Goal: Information Seeking & Learning: Learn about a topic

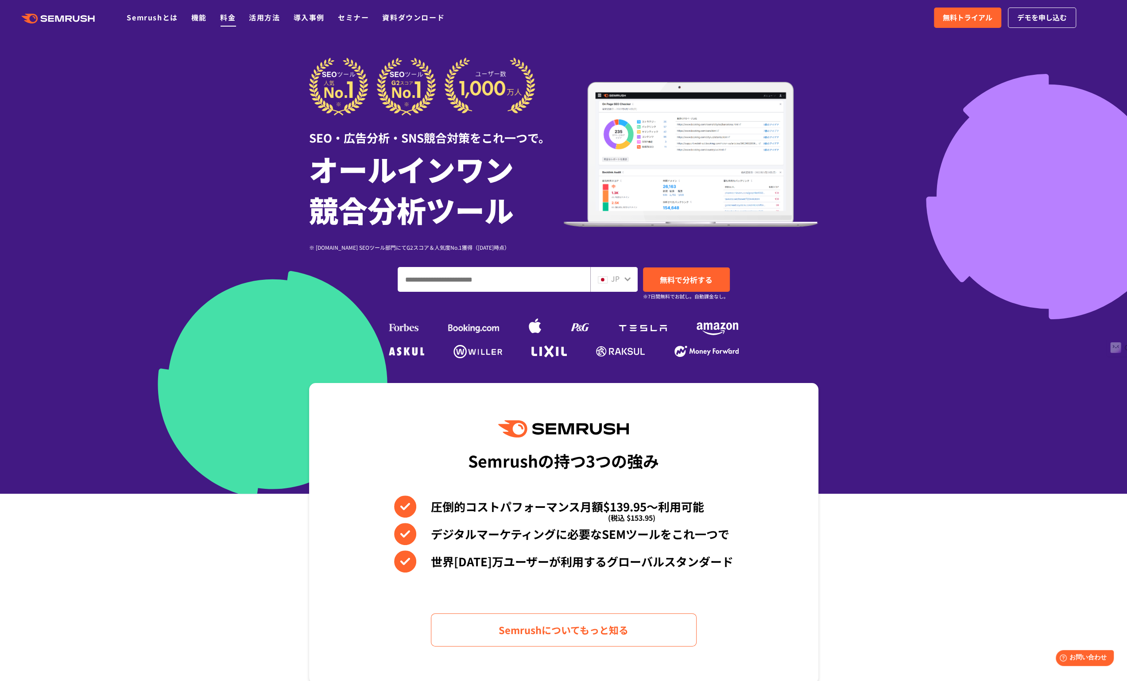
click at [230, 18] on link "料金" at bounding box center [228, 17] width 16 height 11
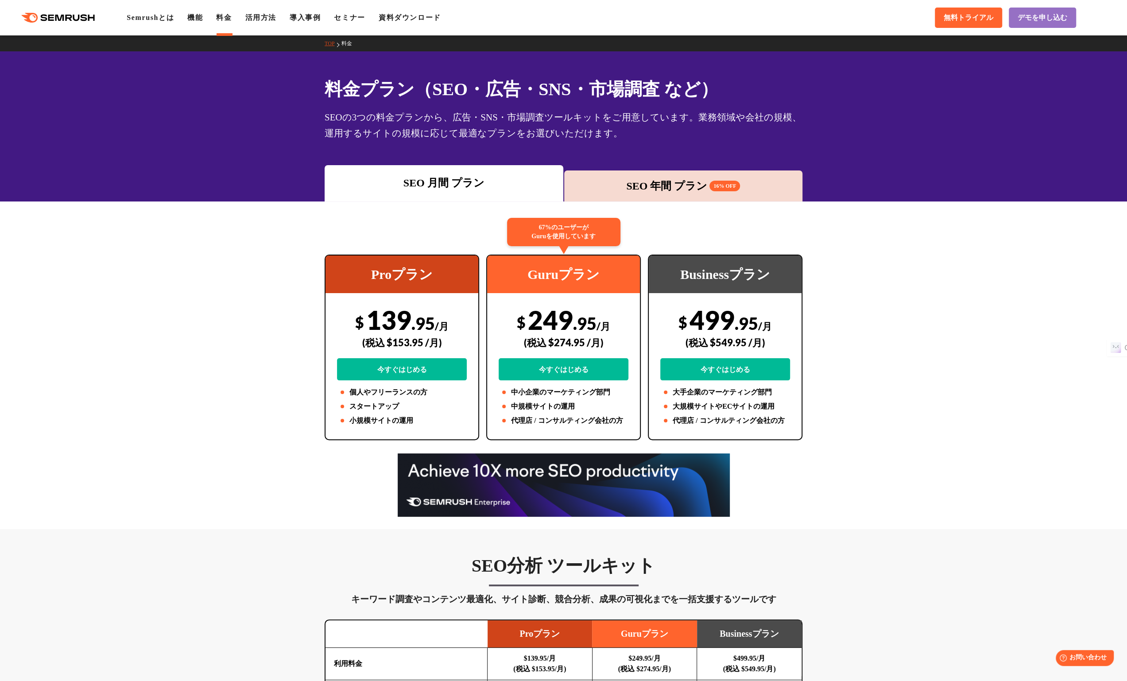
click at [691, 182] on div "SEO 年間 プラン 16% OFF" at bounding box center [684, 186] width 230 height 16
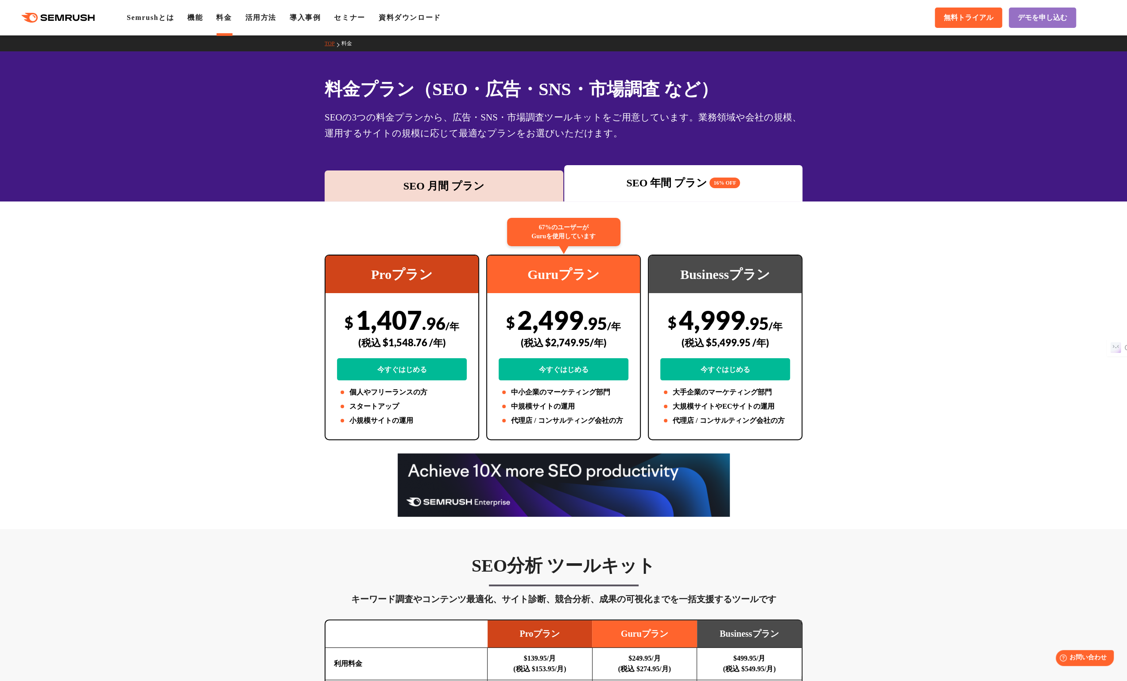
drag, startPoint x: 466, startPoint y: 173, endPoint x: 540, endPoint y: 174, distance: 74.4
click at [466, 173] on div "SEO 月間 プラン" at bounding box center [444, 186] width 239 height 31
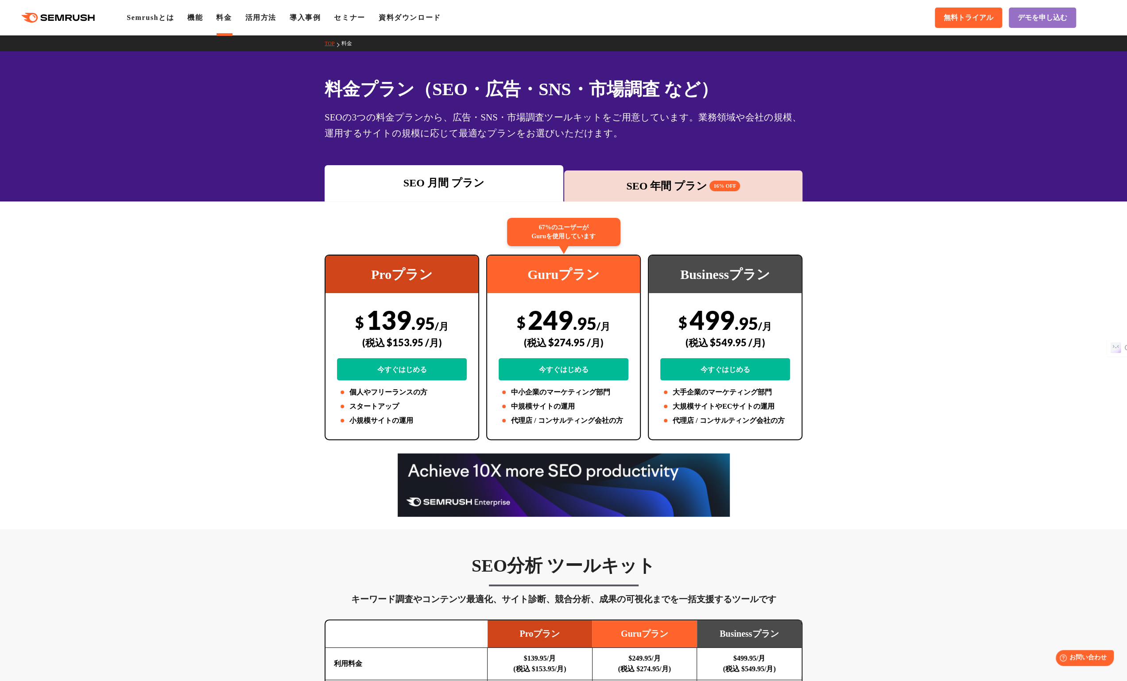
click at [685, 184] on div "SEO 年間 プラン 16% OFF" at bounding box center [684, 186] width 230 height 16
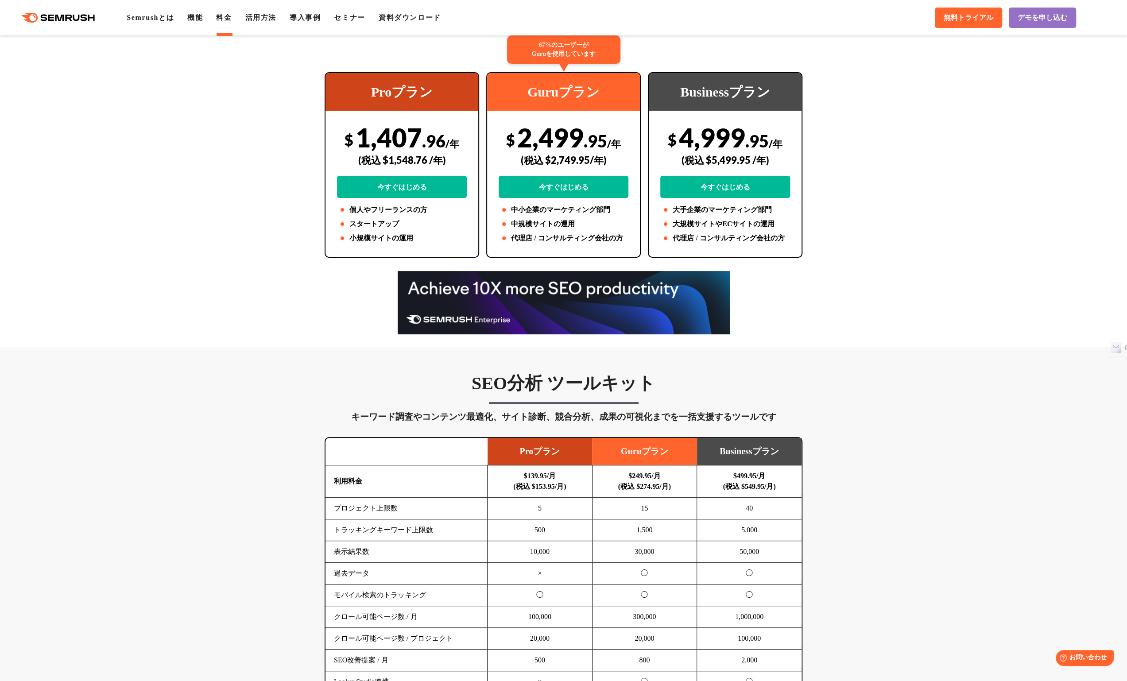
scroll to position [266, 0]
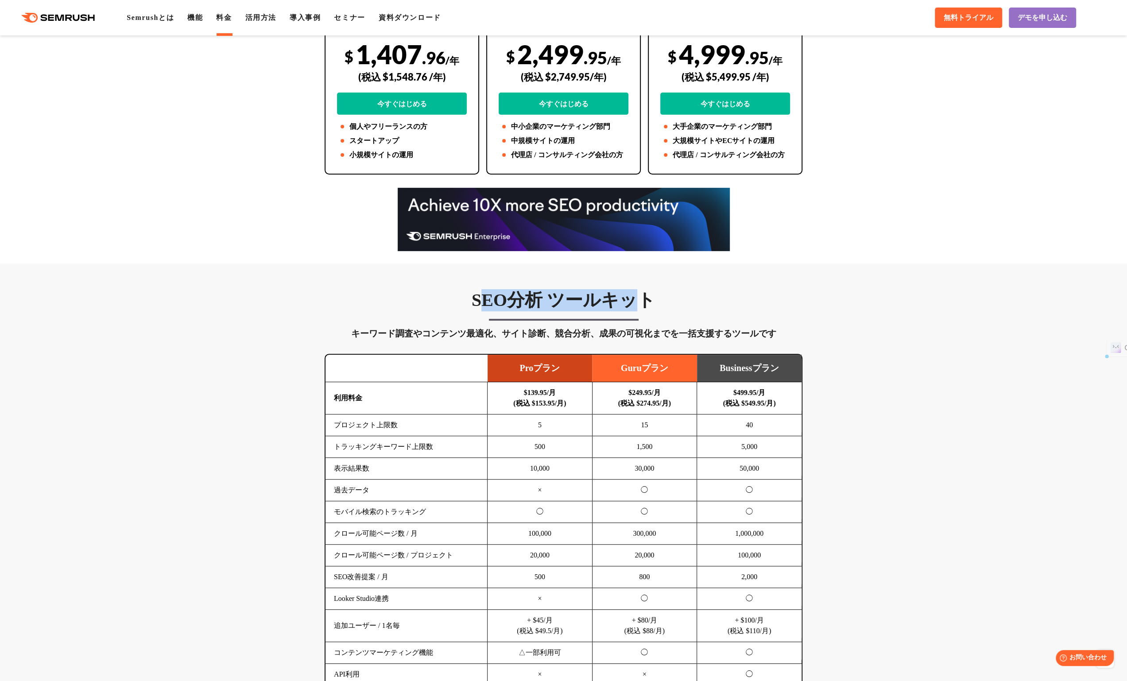
drag, startPoint x: 481, startPoint y: 296, endPoint x: 649, endPoint y: 292, distance: 167.9
click at [640, 292] on h3 "SEO分析 ツールキット" at bounding box center [564, 300] width 478 height 22
drag, startPoint x: 713, startPoint y: 297, endPoint x: 723, endPoint y: 300, distance: 10.5
click at [713, 297] on h3 "SEO分析 ツールキット" at bounding box center [564, 300] width 478 height 22
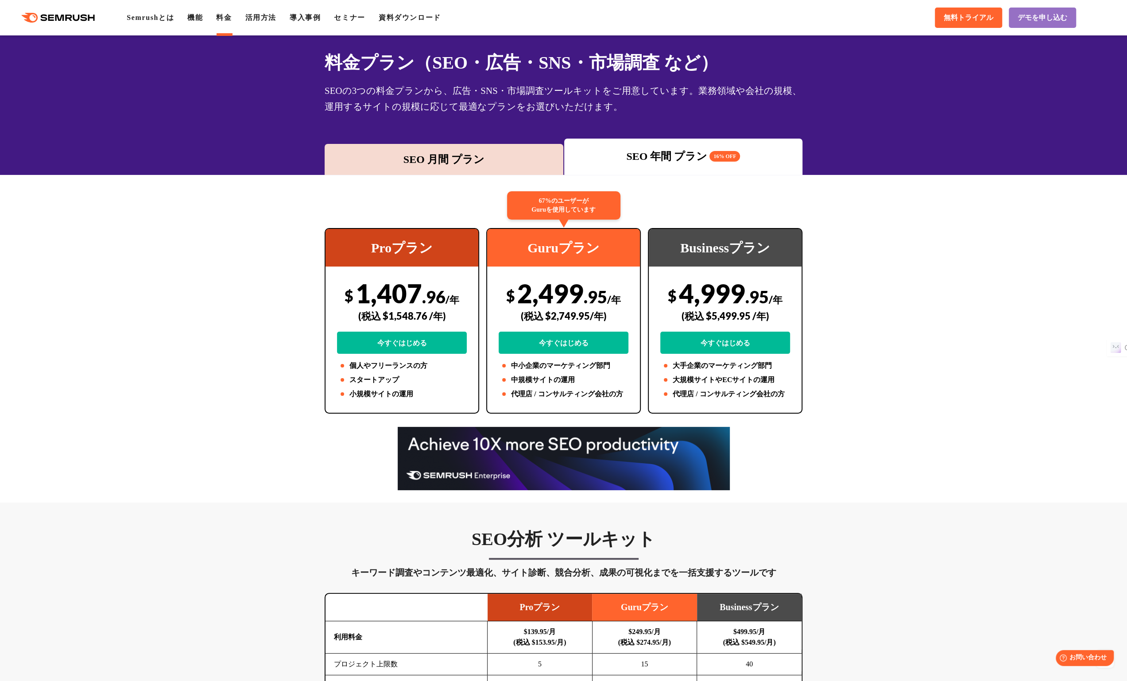
scroll to position [0, 0]
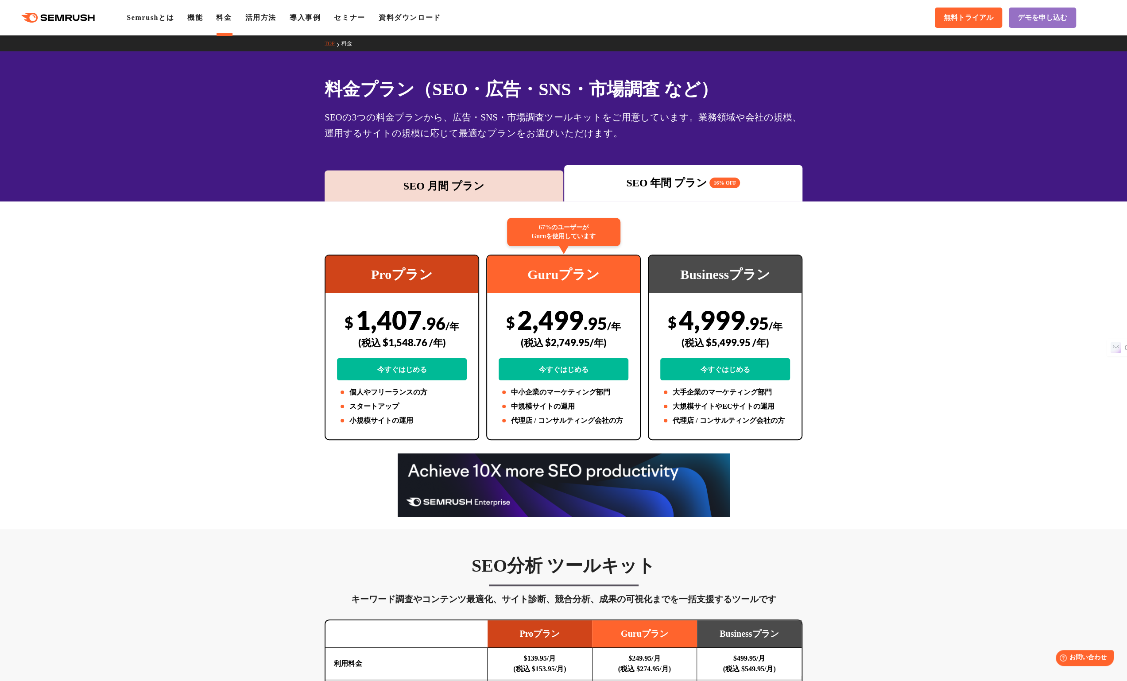
drag, startPoint x: 49, startPoint y: 19, endPoint x: 63, endPoint y: 19, distance: 14.2
click at [49, 19] on icon ".cls {fill: #FF642D;}" at bounding box center [59, 18] width 100 height 10
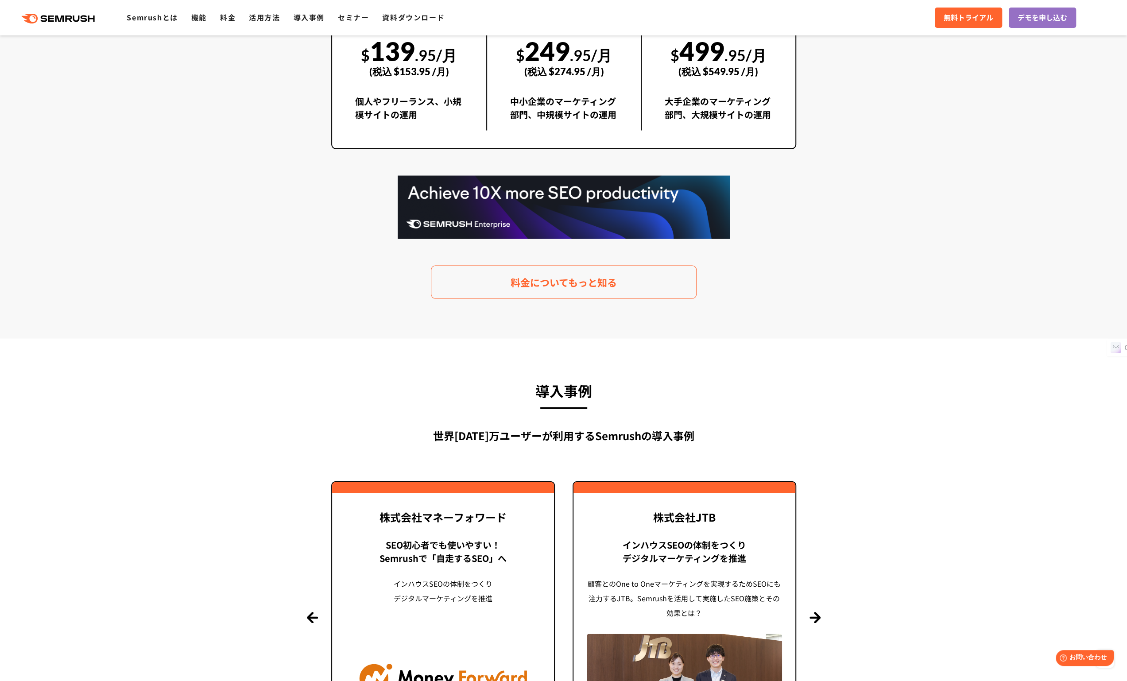
scroll to position [1860, 0]
